Goal: Task Accomplishment & Management: Manage account settings

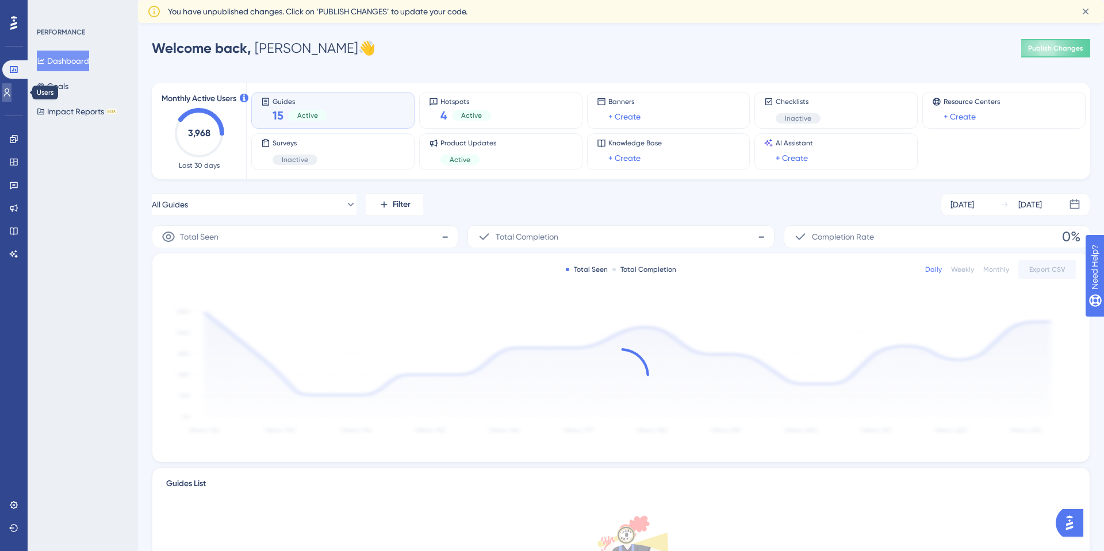
click at [8, 90] on link at bounding box center [6, 92] width 9 height 18
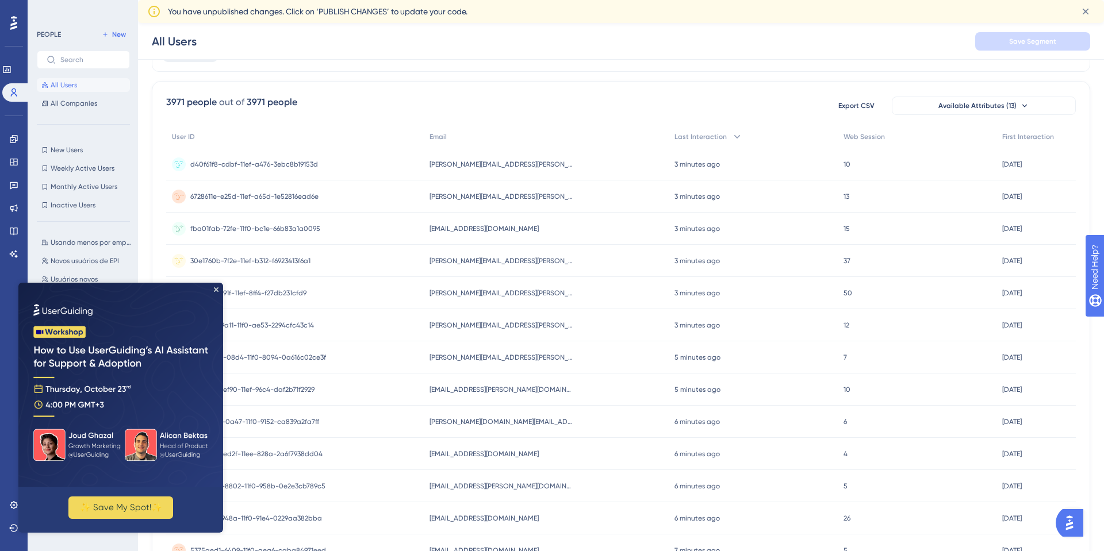
scroll to position [75, 0]
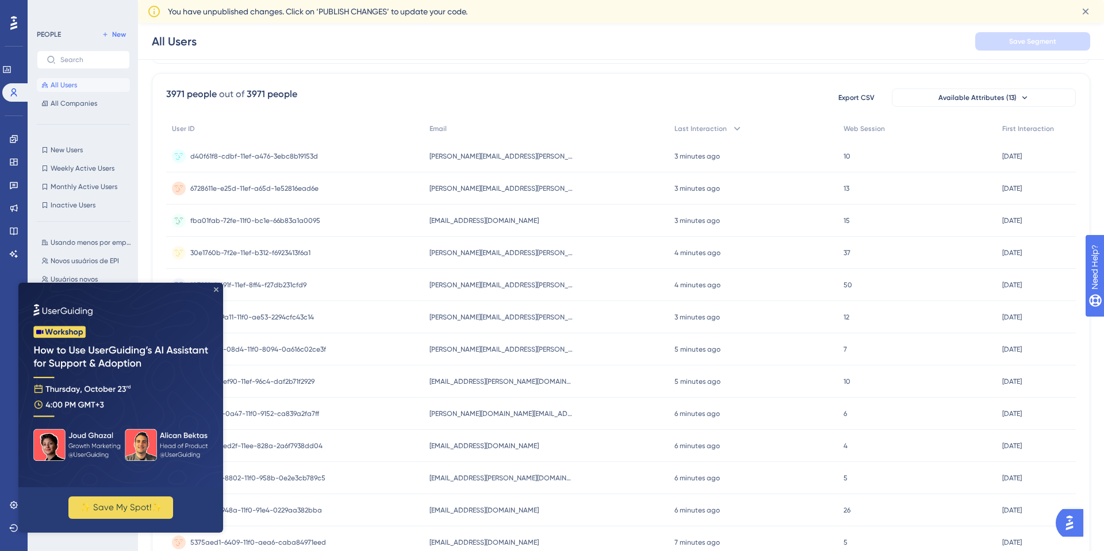
click at [214, 288] on icon "Close Preview" at bounding box center [216, 290] width 5 height 5
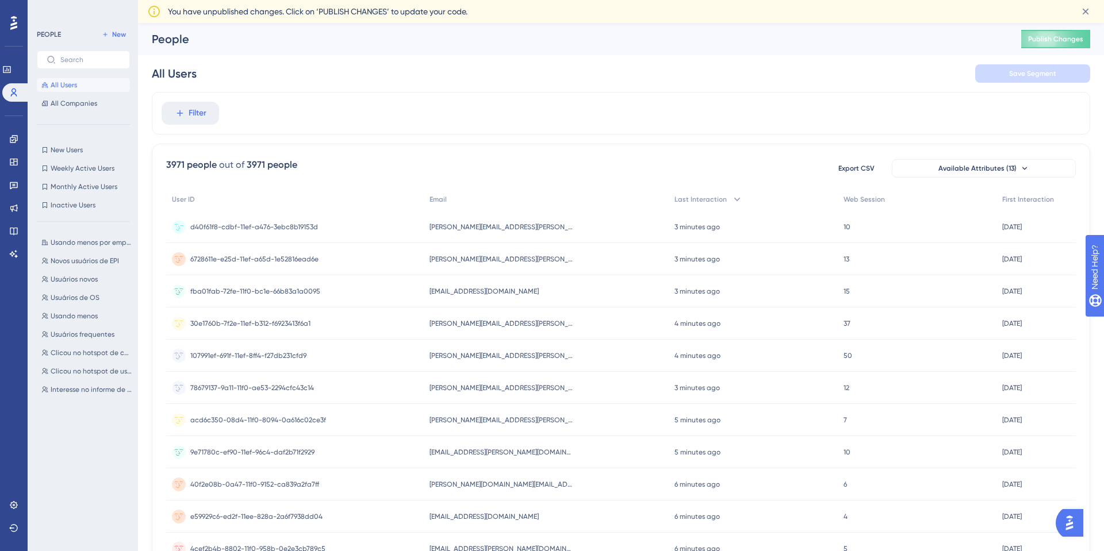
scroll to position [0, 0]
click at [97, 55] on label at bounding box center [83, 60] width 93 height 18
click at [97, 56] on input "text" at bounding box center [90, 60] width 60 height 8
click at [415, 163] on div "3971 people out of 3971 people Export CSV Available Attributes (13)" at bounding box center [621, 168] width 910 height 21
click at [202, 106] on span "Filter" at bounding box center [198, 113] width 18 height 14
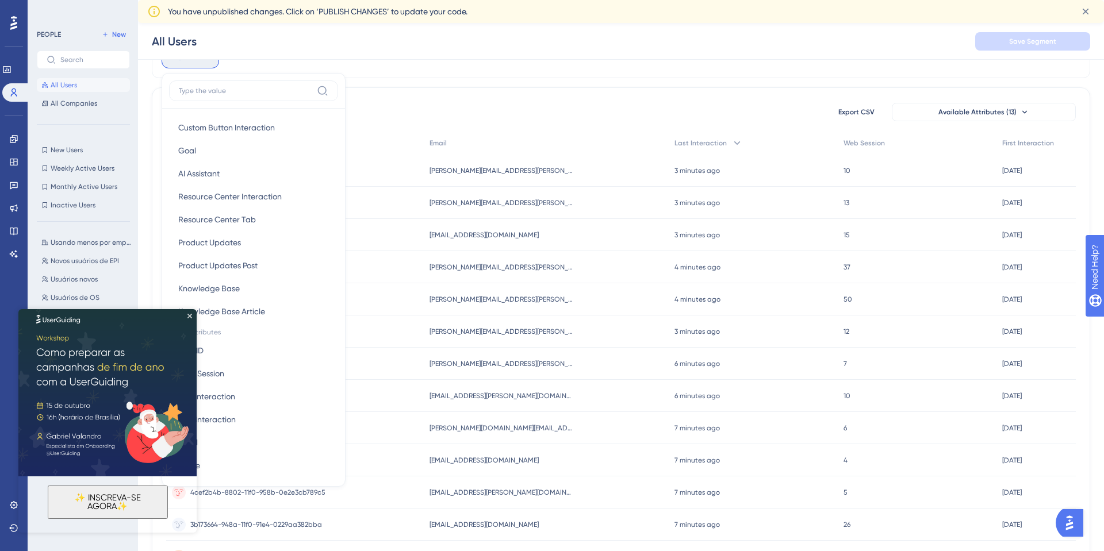
scroll to position [512, 0]
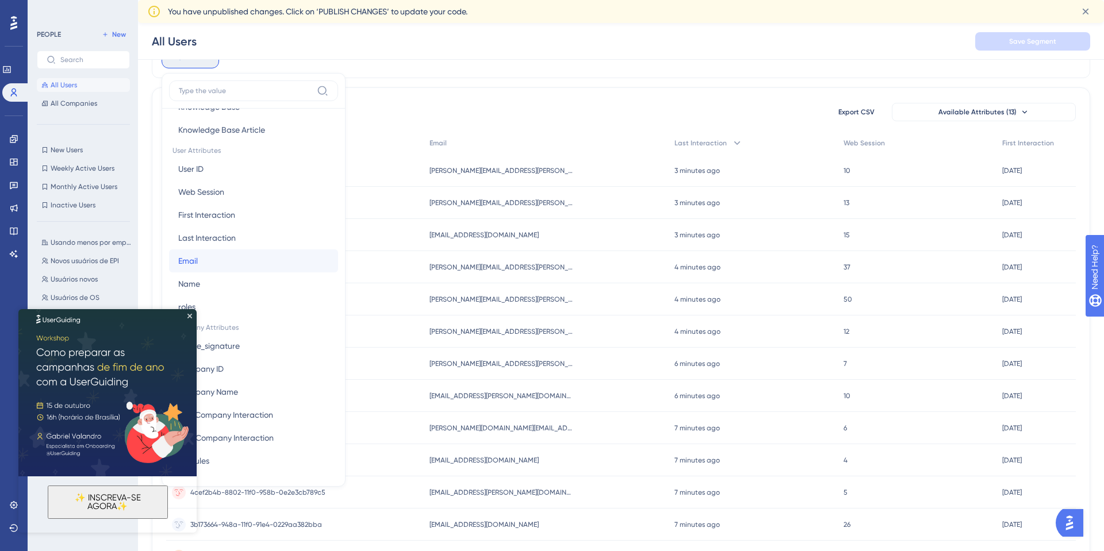
click at [221, 266] on button "Email Email" at bounding box center [253, 261] width 169 height 23
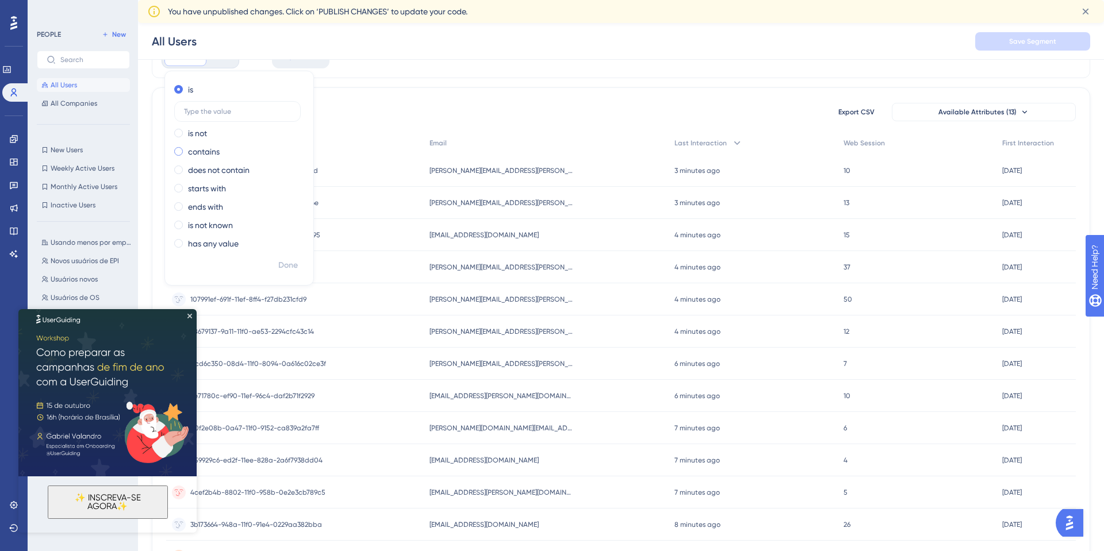
click at [218, 147] on label "contains" at bounding box center [204, 152] width 32 height 14
type input "[PERSON_NAME]"
click at [295, 260] on span "Done" at bounding box center [288, 266] width 20 height 14
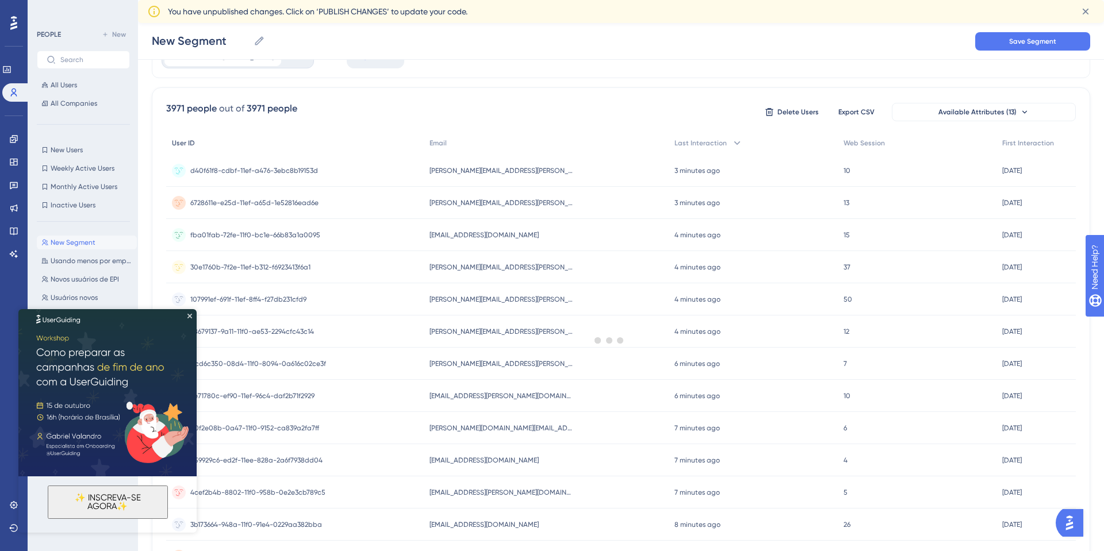
scroll to position [0, 0]
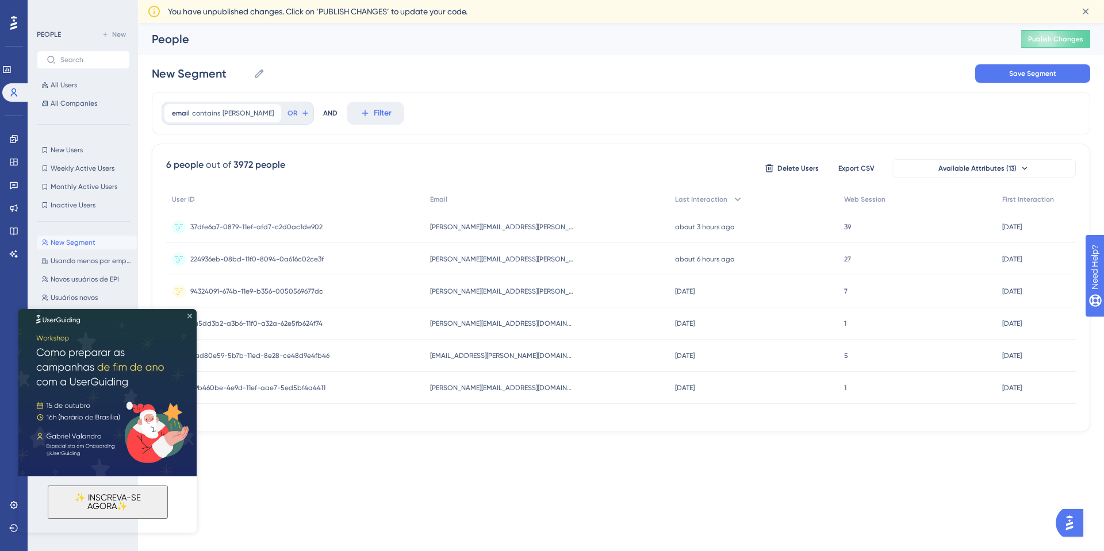
click at [188, 316] on icon "Close Preview" at bounding box center [189, 316] width 5 height 5
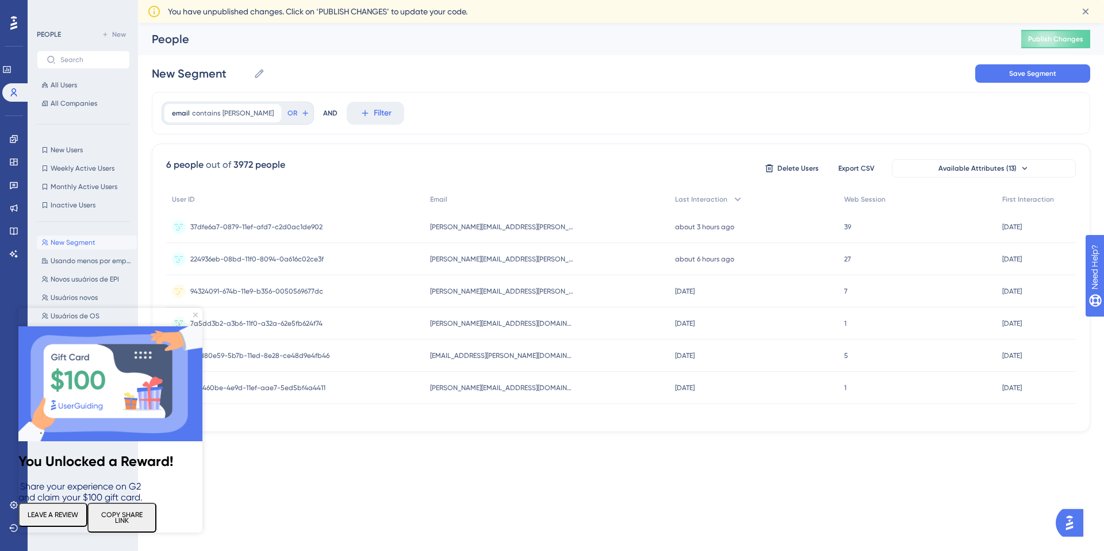
click at [188, 327] on img at bounding box center [110, 384] width 184 height 115
click at [194, 327] on img at bounding box center [110, 384] width 184 height 115
click at [197, 314] on icon "Close Preview" at bounding box center [195, 315] width 5 height 5
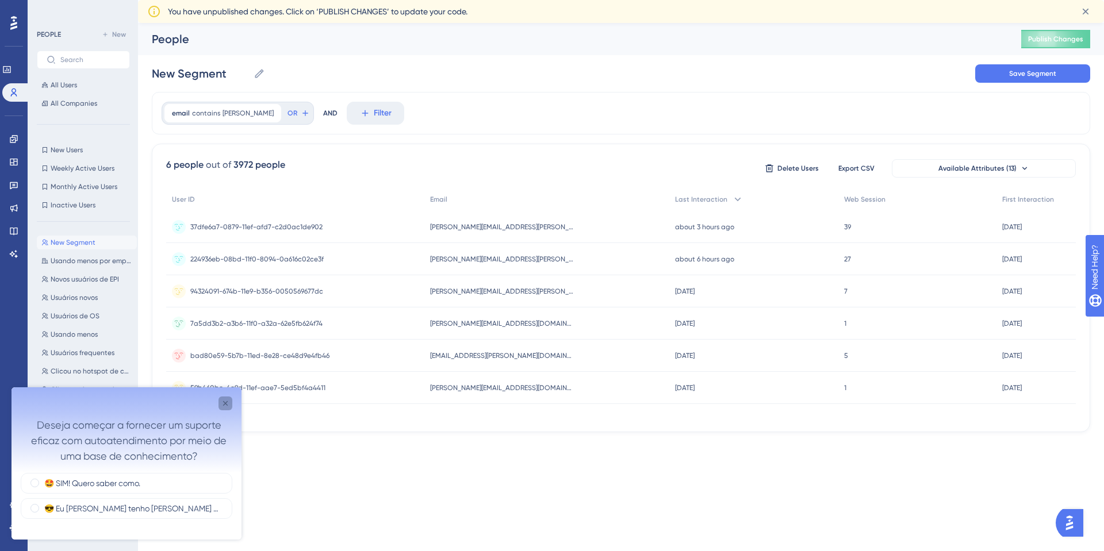
click at [224, 403] on icon "Close survey" at bounding box center [225, 403] width 5 height 5
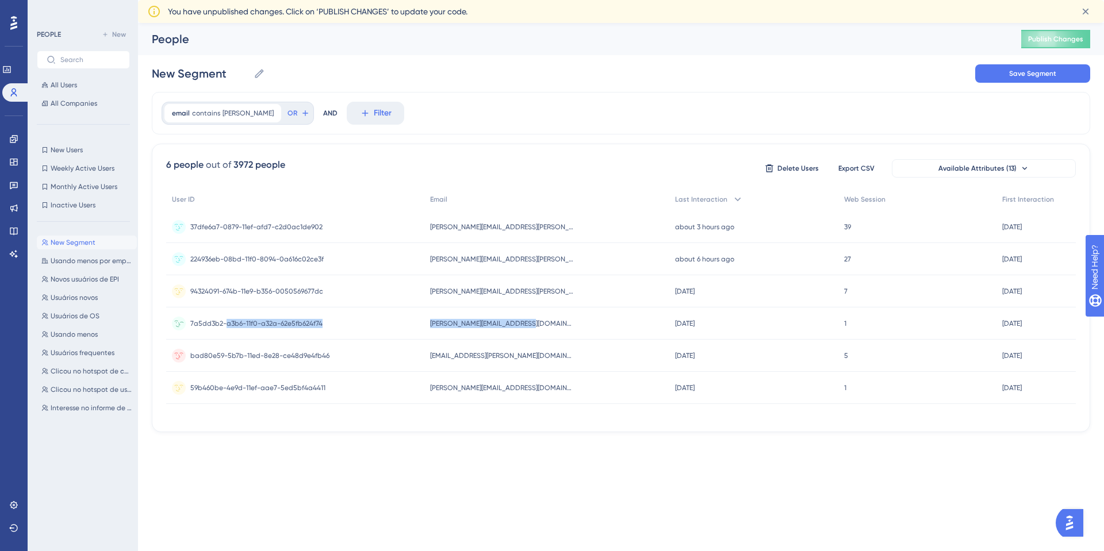
drag, startPoint x: 531, startPoint y: 326, endPoint x: 224, endPoint y: 329, distance: 307.1
click at [0, 0] on div "7a5dd3b2-a3b6-11f0-a32a-62e5fb624f74 7a5dd3b2-a3b6-11f0-a32a-62e5fb624f74 [PERS…" at bounding box center [0, 0] width 0 height 0
drag, startPoint x: 551, startPoint y: 323, endPoint x: 185, endPoint y: 323, distance: 366.9
click at [0, 0] on div "7a5dd3b2-a3b6-11f0-a32a-62e5fb624f74 7a5dd3b2-a3b6-11f0-a32a-62e5fb624f74 [PERS…" at bounding box center [0, 0] width 0 height 0
copy div "7a5dd3b2-a3b6-11f0-a32a-62e5fb624f74 7a5dd3b2-a3b6-11f0-a32a-62e5fb624f74 [PERS…"
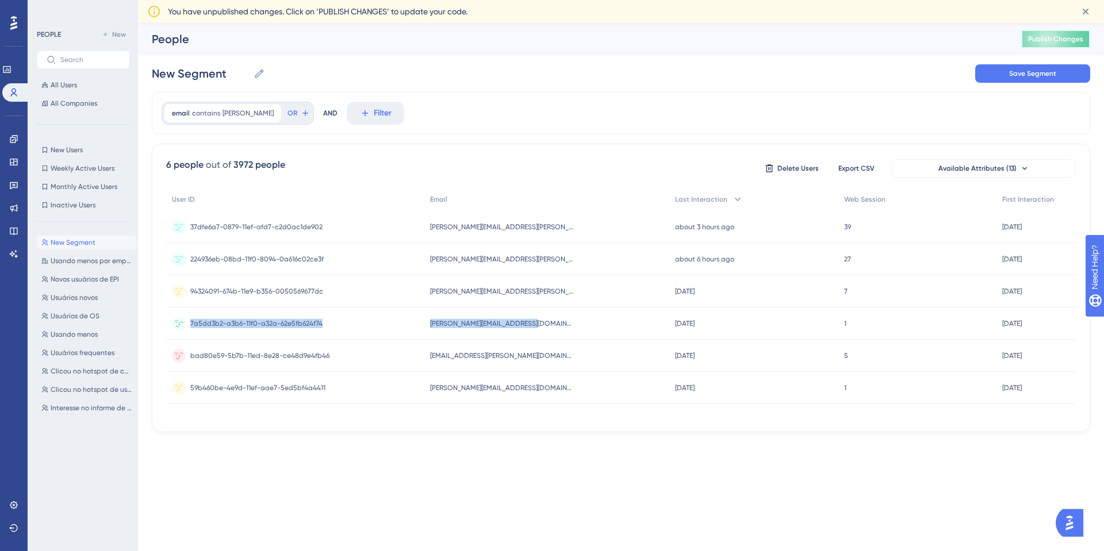
click at [1075, 35] on span "Publish Changes" at bounding box center [1055, 39] width 55 height 9
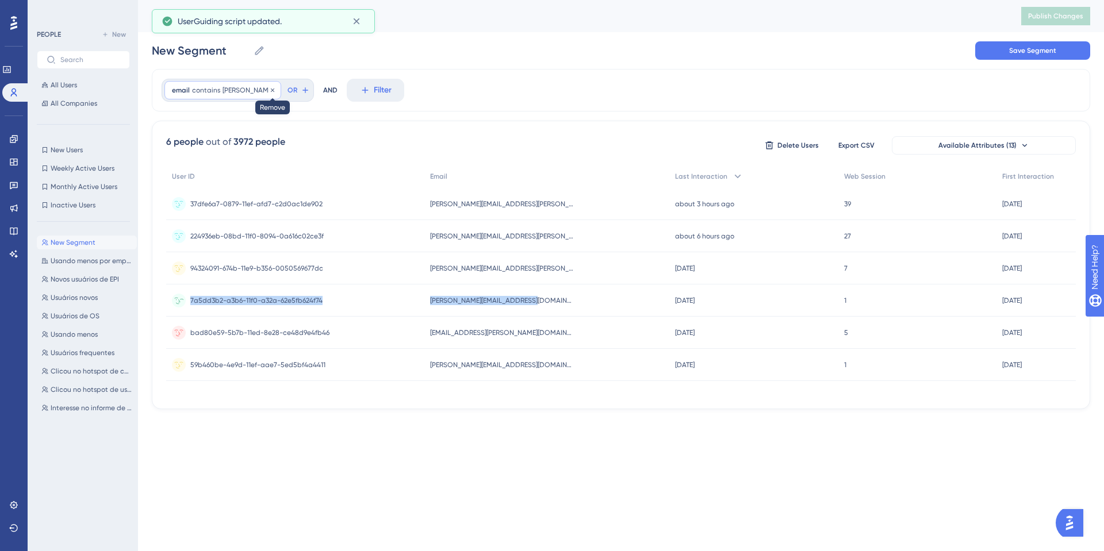
click at [269, 92] on icon at bounding box center [272, 90] width 7 height 7
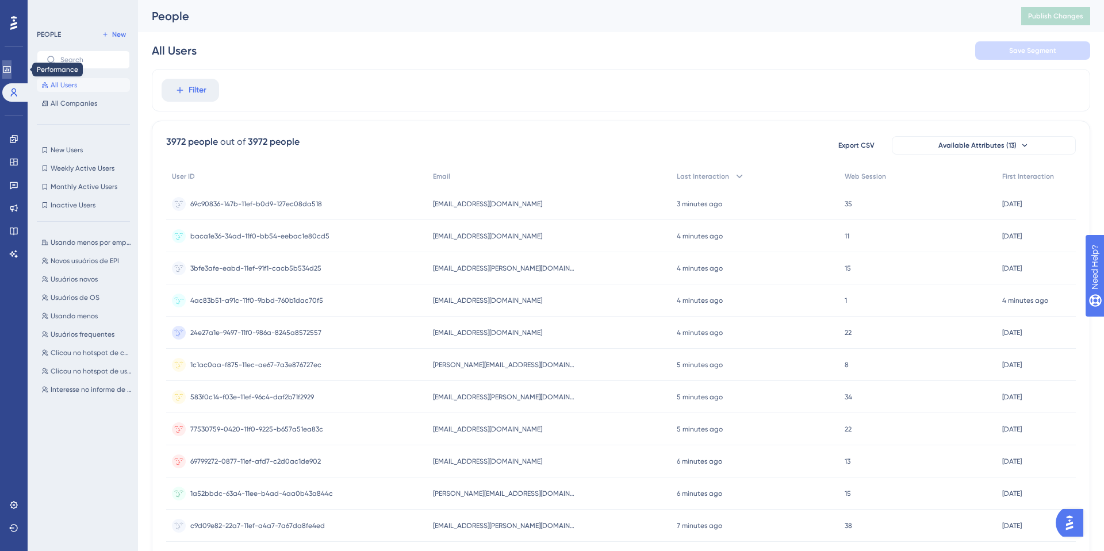
click at [12, 75] on link at bounding box center [6, 69] width 9 height 18
